Goal: Find specific page/section: Find specific page/section

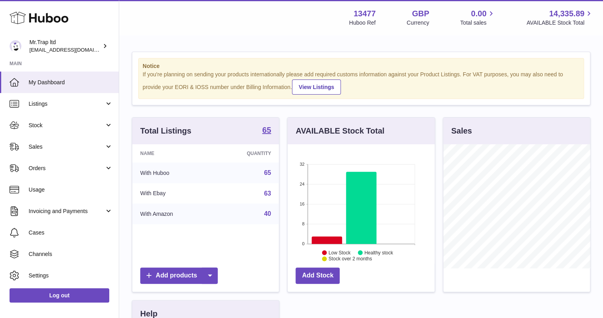
scroll to position [124, 147]
click at [48, 147] on span "Sales" at bounding box center [67, 147] width 76 height 8
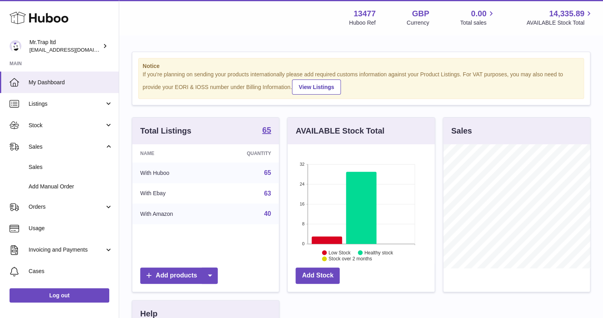
click at [55, 164] on span "Sales" at bounding box center [71, 167] width 84 height 8
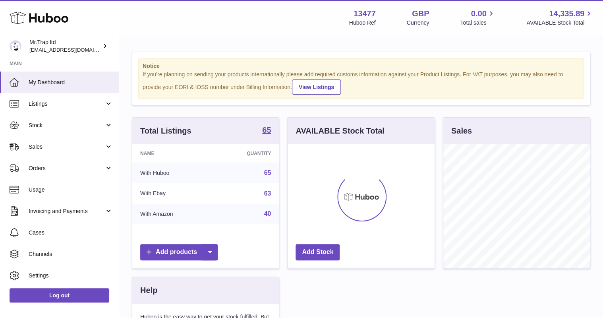
scroll to position [124, 147]
